Goal: Transaction & Acquisition: Purchase product/service

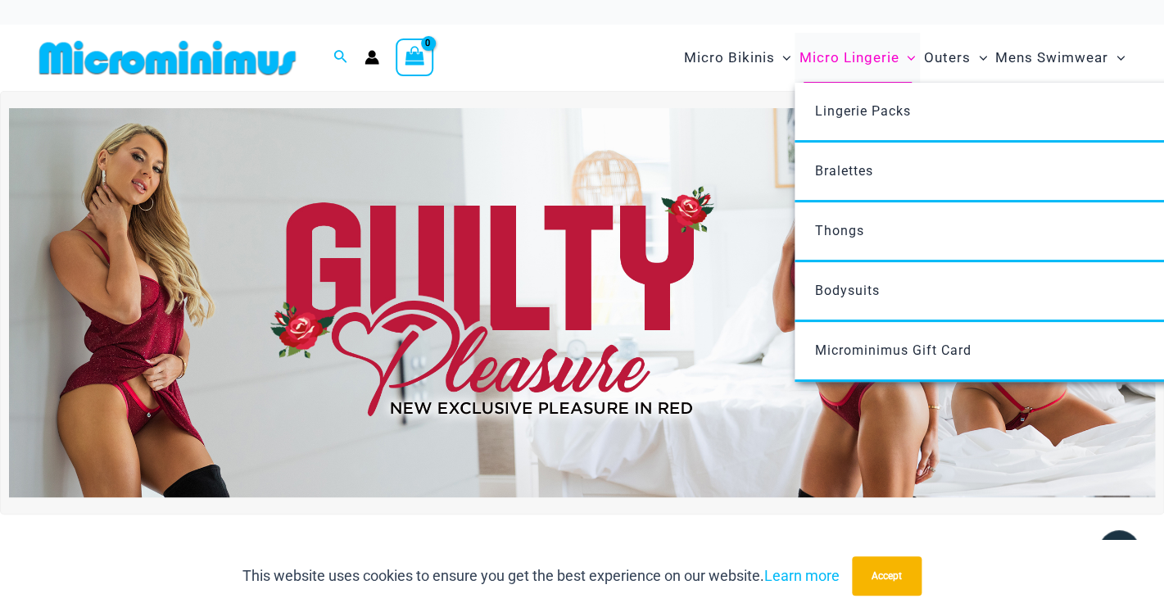
click at [856, 65] on span "Micro Lingerie" at bounding box center [848, 58] width 100 height 42
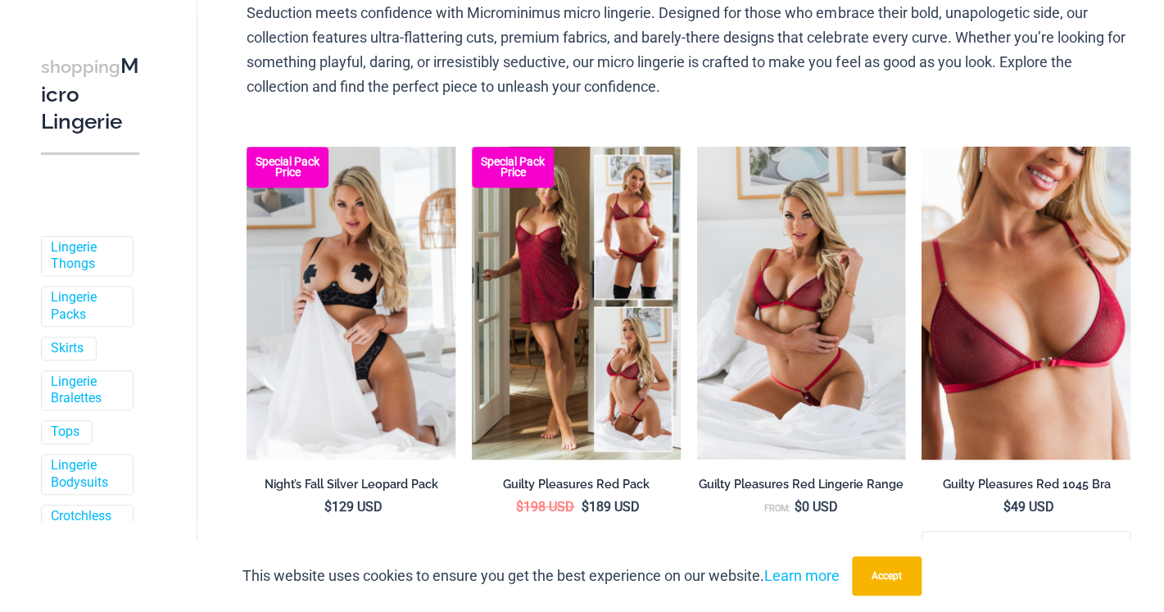
scroll to position [188, 0]
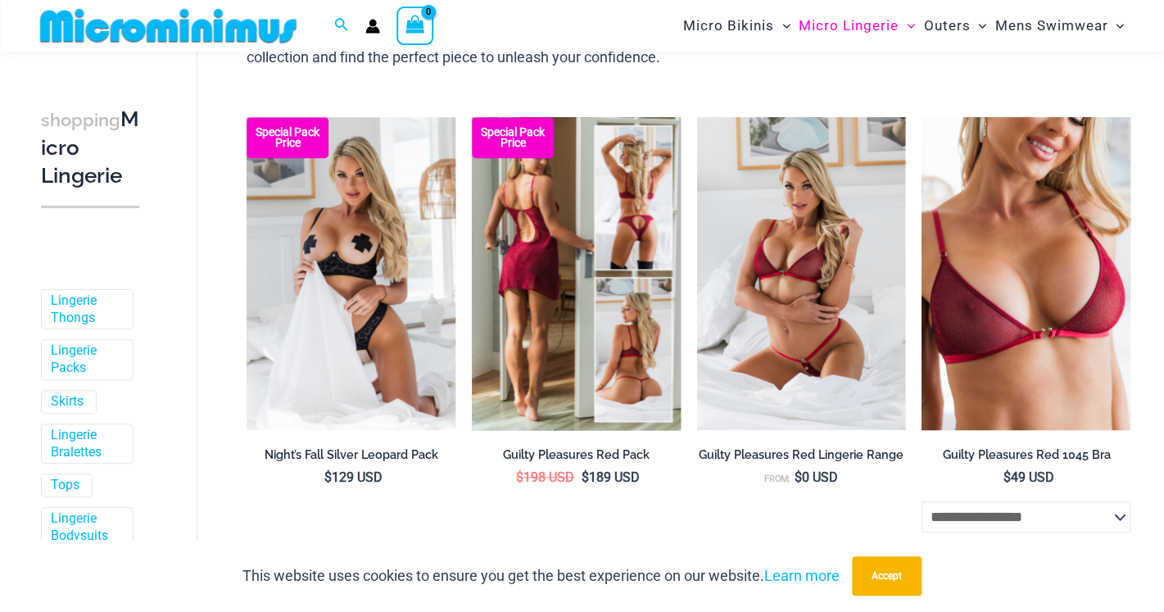
click at [540, 229] on img at bounding box center [576, 273] width 209 height 313
